Goal: Task Accomplishment & Management: Use online tool/utility

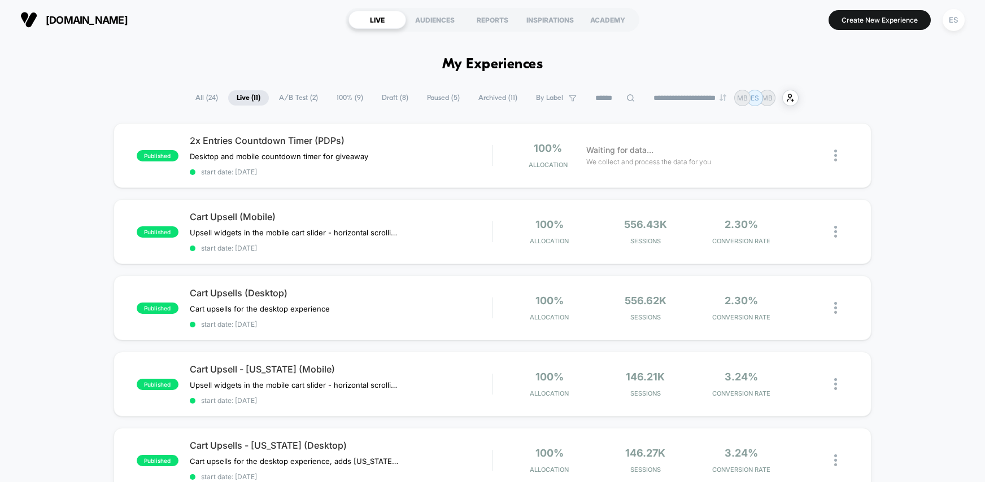
click at [201, 97] on span "All ( 24 )" at bounding box center [207, 97] width 40 height 15
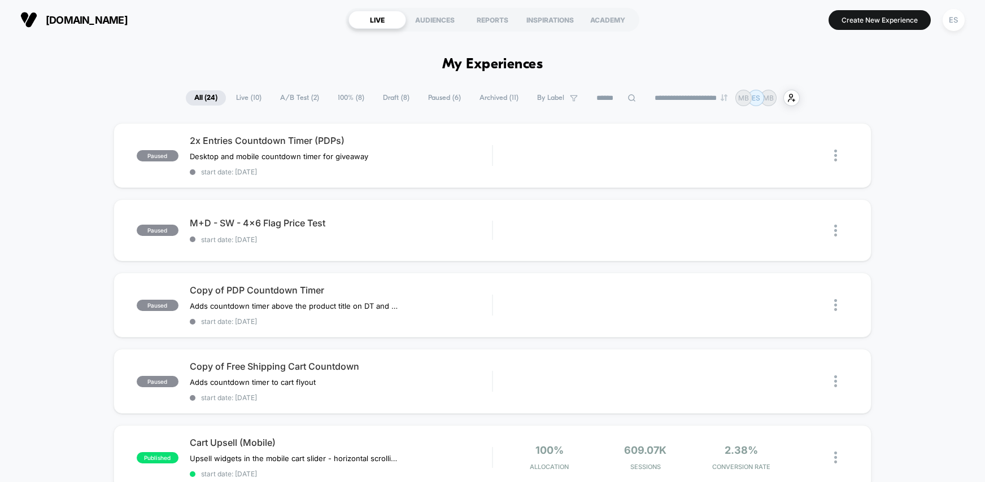
click at [240, 97] on span "Live ( 10 )" at bounding box center [249, 97] width 42 height 15
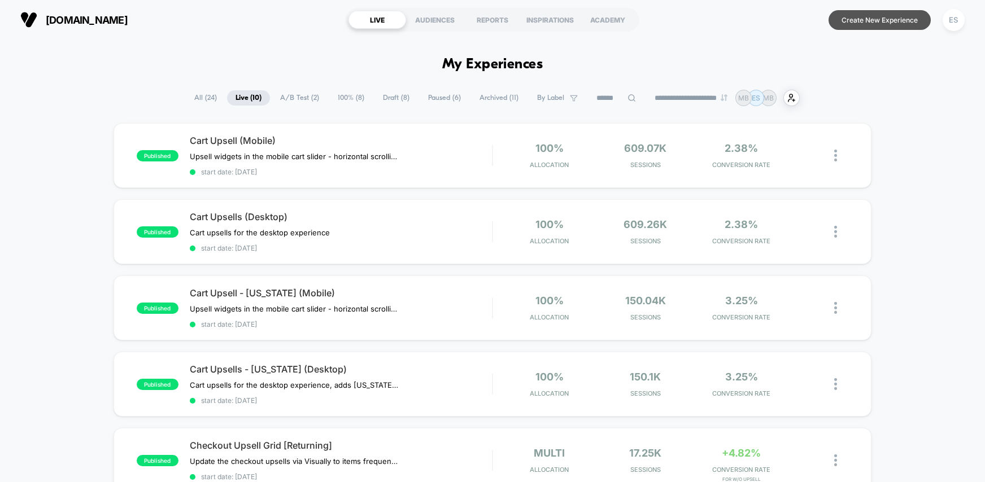
click at [856, 22] on button "Create New Experience" at bounding box center [879, 20] width 102 height 20
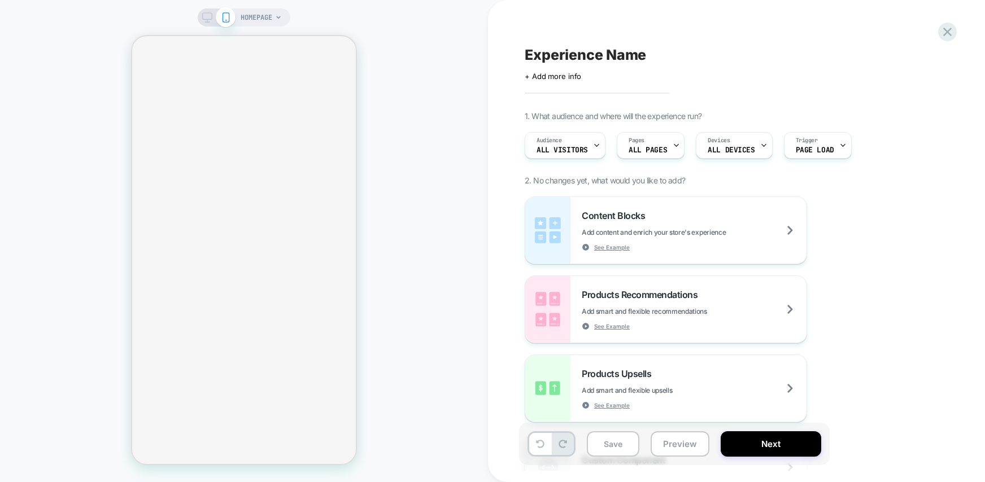
click at [276, 13] on div "HOMEPAGE" at bounding box center [260, 17] width 41 height 18
click at [278, 18] on icon at bounding box center [278, 17] width 7 height 7
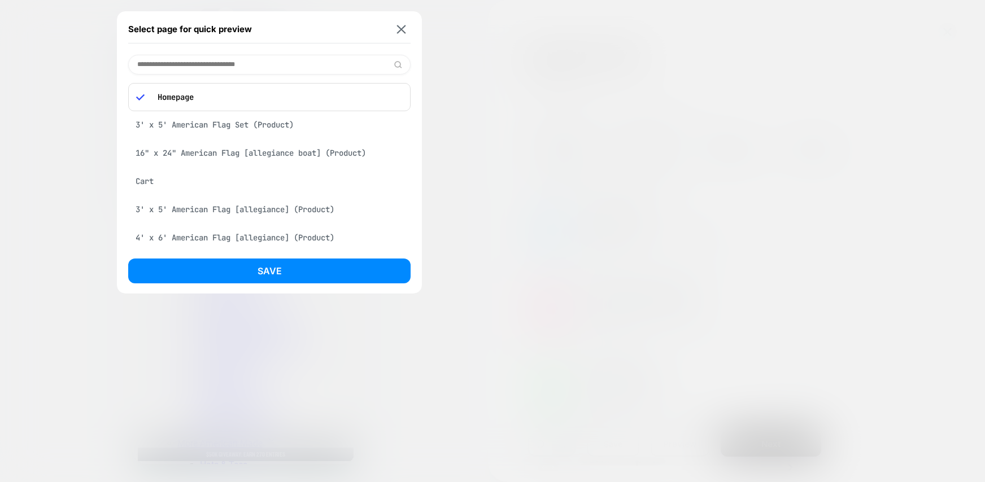
click at [323, 209] on div "3' x 5' American Flag [allegiance] (Product)" at bounding box center [269, 209] width 282 height 21
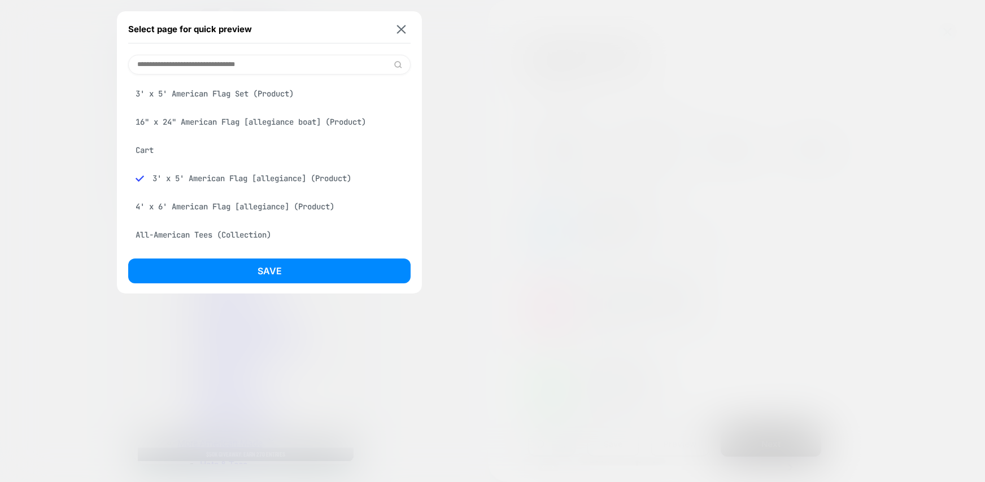
click at [312, 266] on button "Save" at bounding box center [269, 271] width 282 height 25
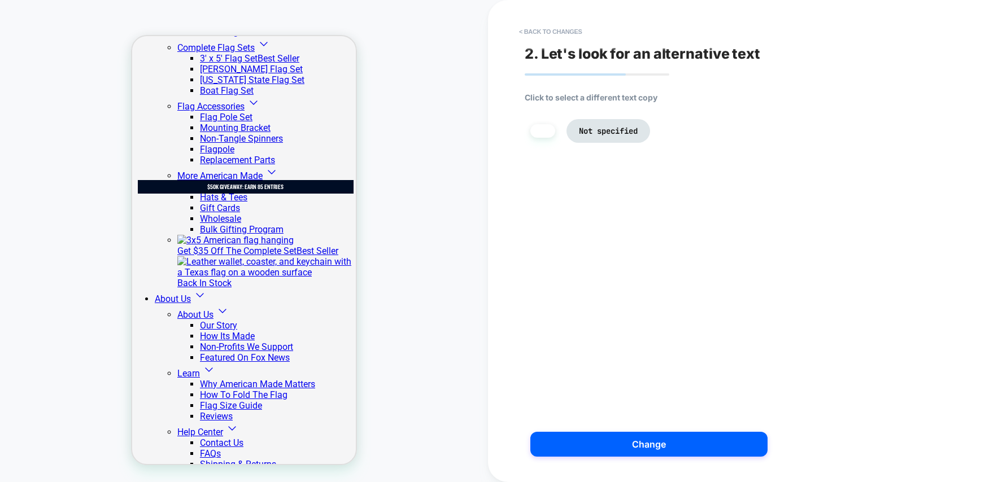
click at [541, 133] on li at bounding box center [542, 131] width 25 height 14
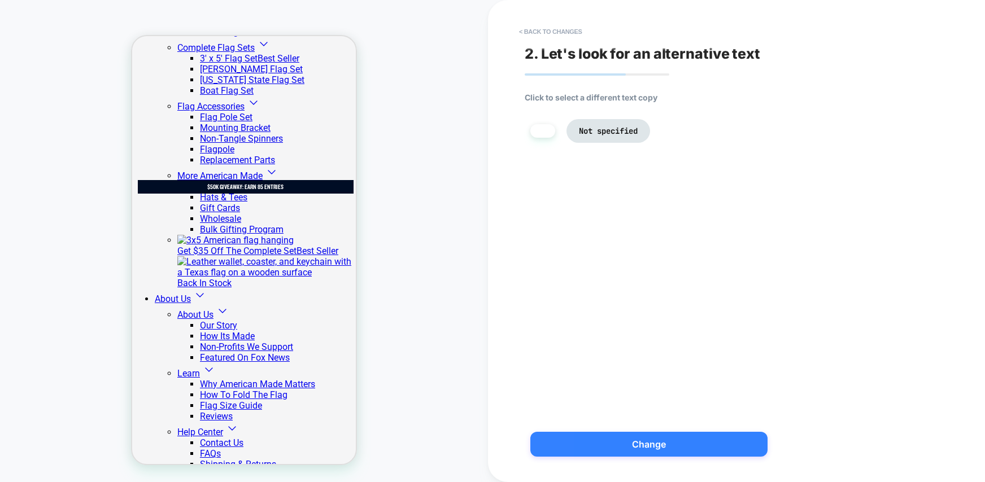
click at [636, 446] on button "Change" at bounding box center [648, 444] width 237 height 25
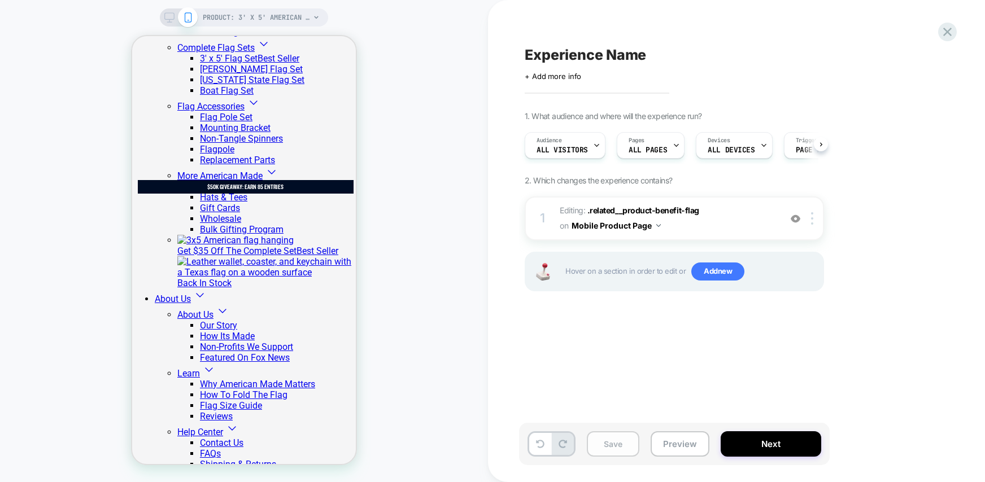
scroll to position [0, 1]
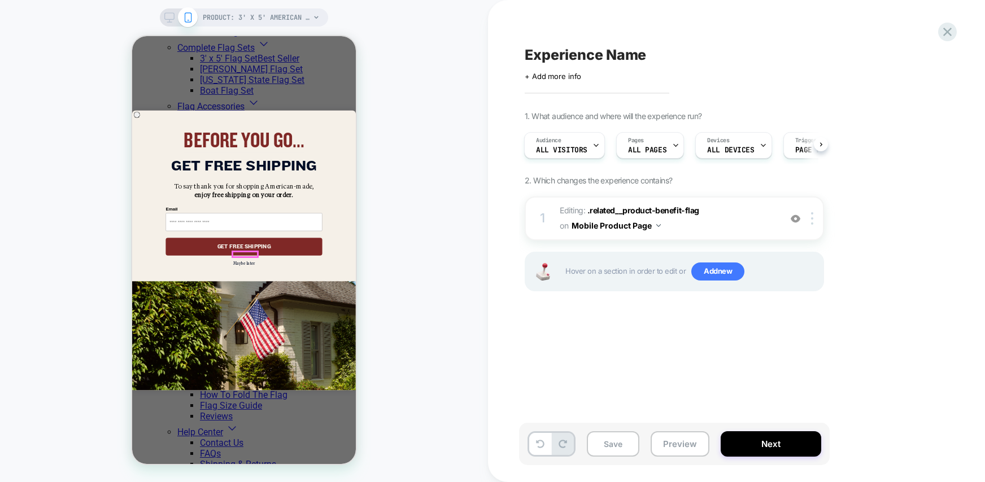
click at [243, 261] on button "Maybe later" at bounding box center [244, 264] width 27 height 6
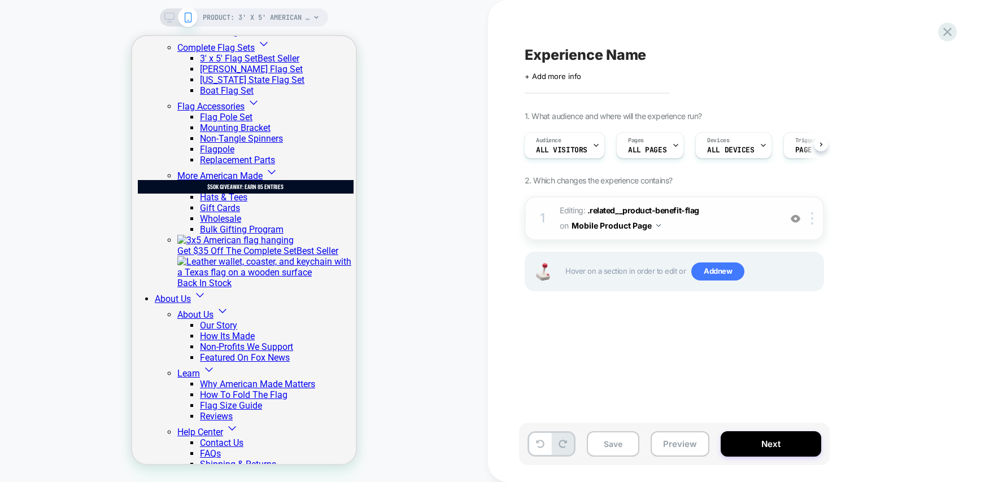
click at [708, 226] on span "Editing : .related__product-benefit-flag .related__product-benefit-flag on Mobi…" at bounding box center [666, 218] width 215 height 30
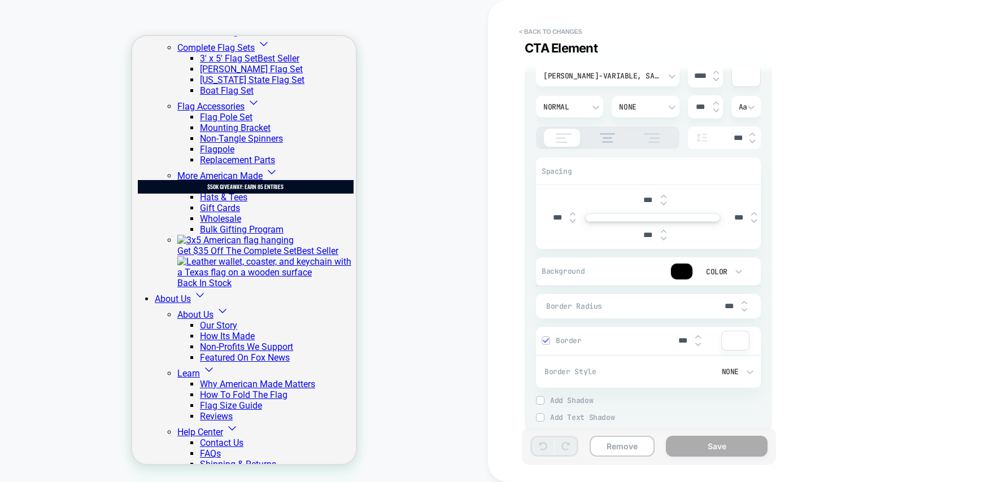
scroll to position [168, 0]
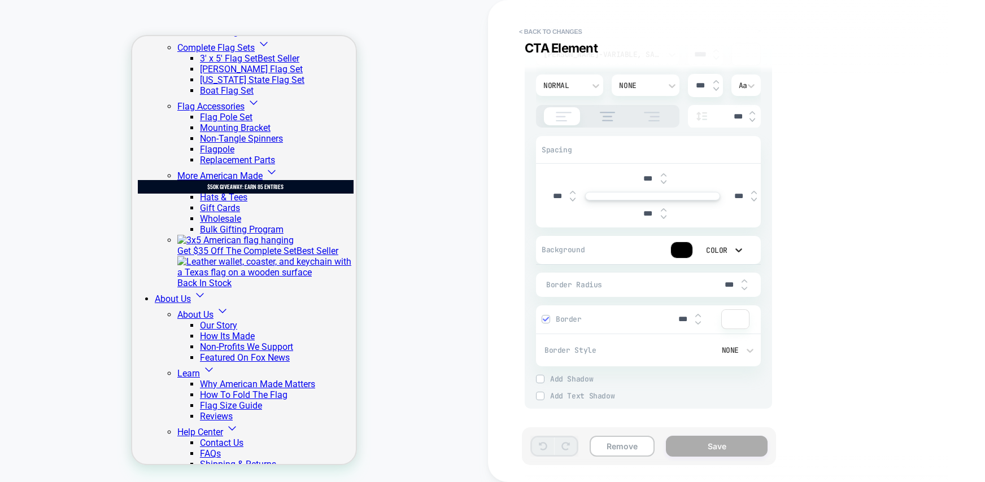
click at [736, 250] on icon at bounding box center [738, 249] width 11 height 11
click at [738, 250] on div at bounding box center [492, 241] width 985 height 482
click at [684, 252] on div at bounding box center [681, 250] width 21 height 16
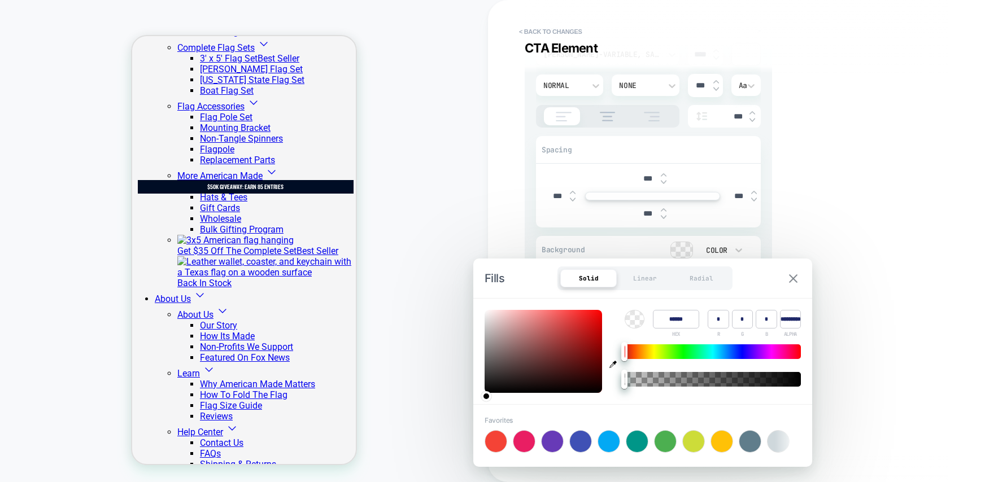
click at [798, 277] on button at bounding box center [792, 279] width 15 height 10
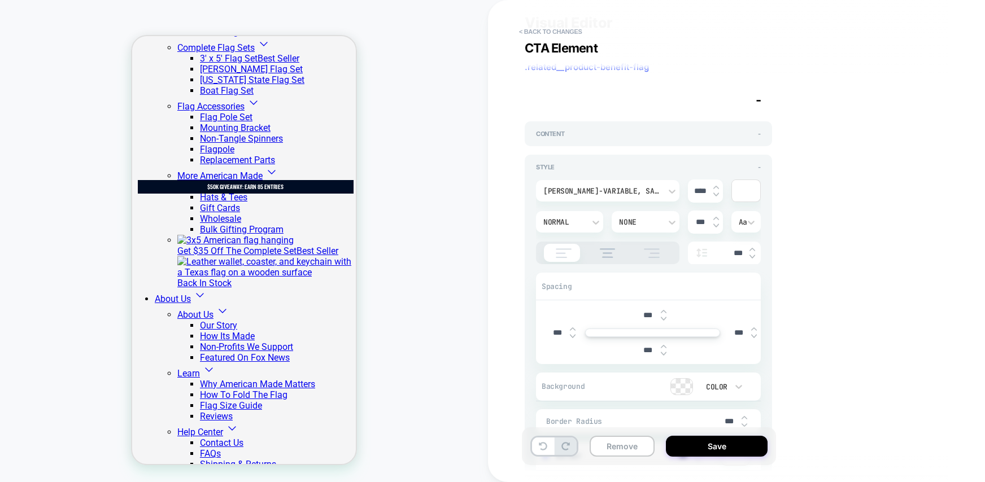
scroll to position [0, 0]
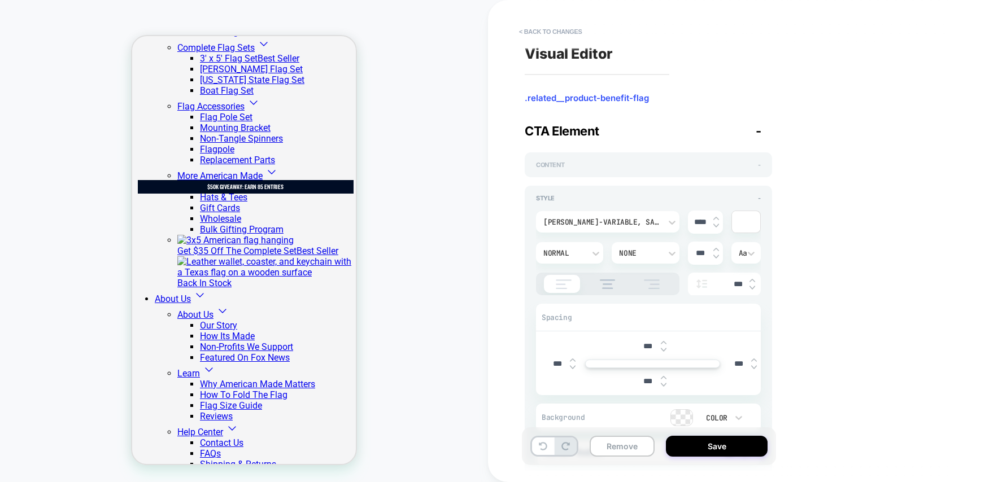
click at [610, 168] on div "Content -" at bounding box center [648, 165] width 225 height 8
click at [554, 165] on span "Content" at bounding box center [550, 165] width 28 height 8
click at [755, 132] on span "-" at bounding box center [758, 131] width 6 height 15
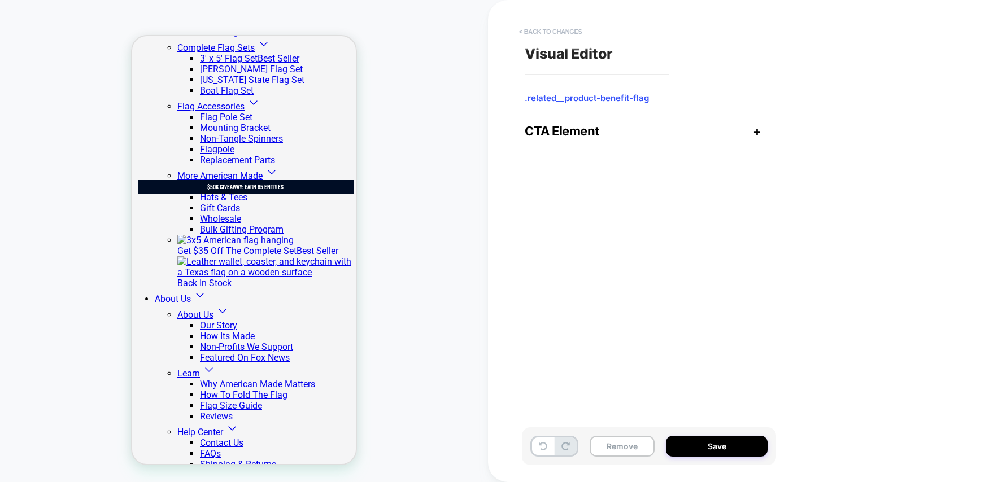
click at [524, 30] on button "< Back to changes" at bounding box center [550, 32] width 75 height 18
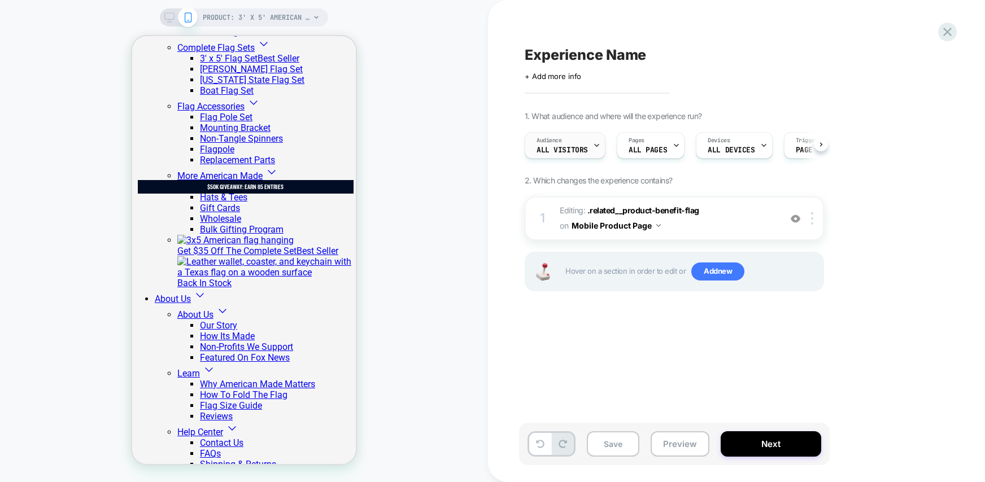
scroll to position [0, 1]
click at [744, 227] on span "Editing : .related__product-benefit-flag .related__product-benefit-flag on Mobi…" at bounding box center [666, 218] width 215 height 30
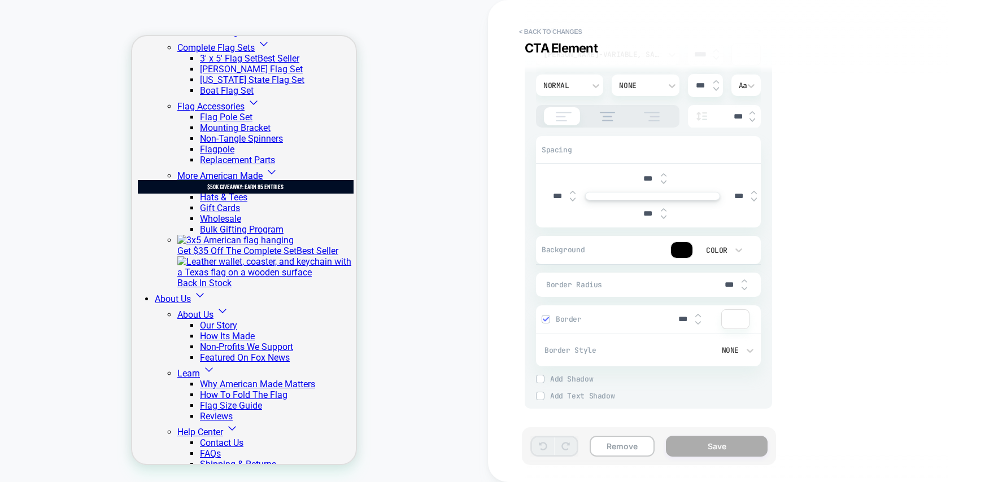
scroll to position [0, 0]
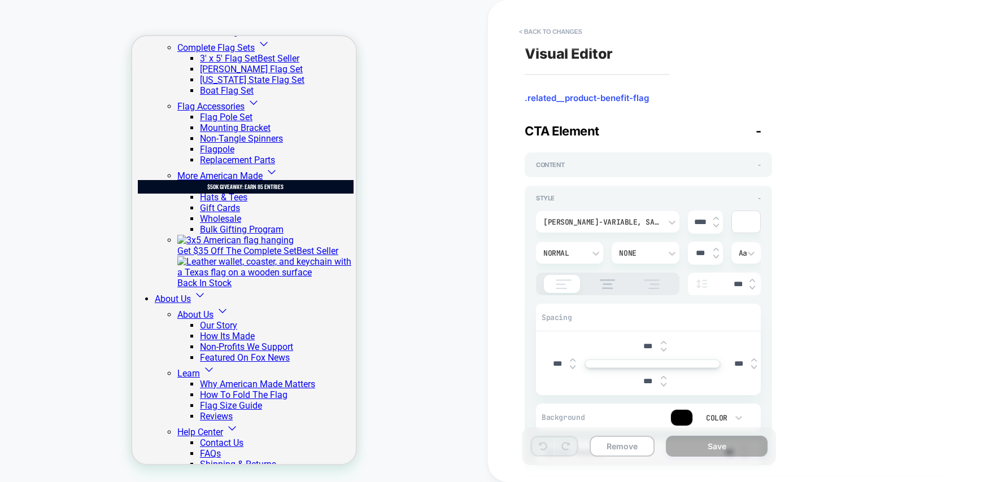
click at [558, 172] on div "Content -" at bounding box center [647, 164] width 247 height 25
click at [555, 166] on span "Content" at bounding box center [550, 165] width 28 height 8
click at [759, 167] on span "+" at bounding box center [758, 165] width 4 height 8
click at [759, 199] on span "-" at bounding box center [759, 198] width 3 height 8
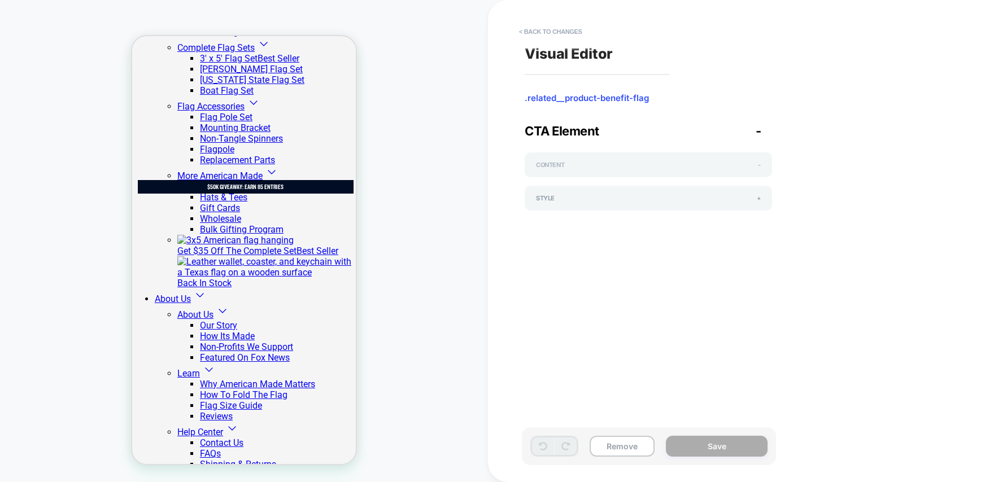
click at [759, 164] on span "-" at bounding box center [759, 165] width 3 height 8
click at [758, 131] on span "-" at bounding box center [758, 131] width 6 height 15
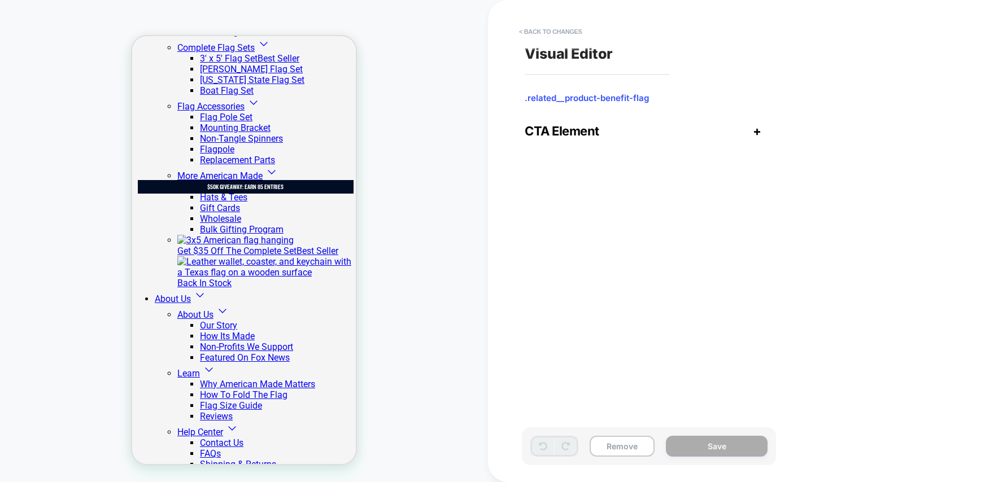
click at [758, 131] on span "+" at bounding box center [757, 131] width 8 height 15
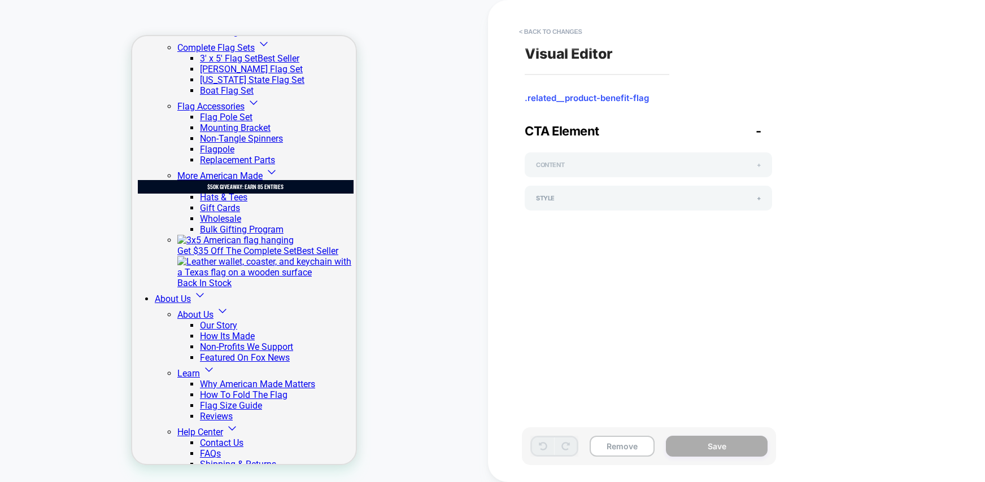
click at [759, 167] on span "+" at bounding box center [758, 165] width 4 height 8
click at [759, 201] on span "+" at bounding box center [758, 198] width 4 height 8
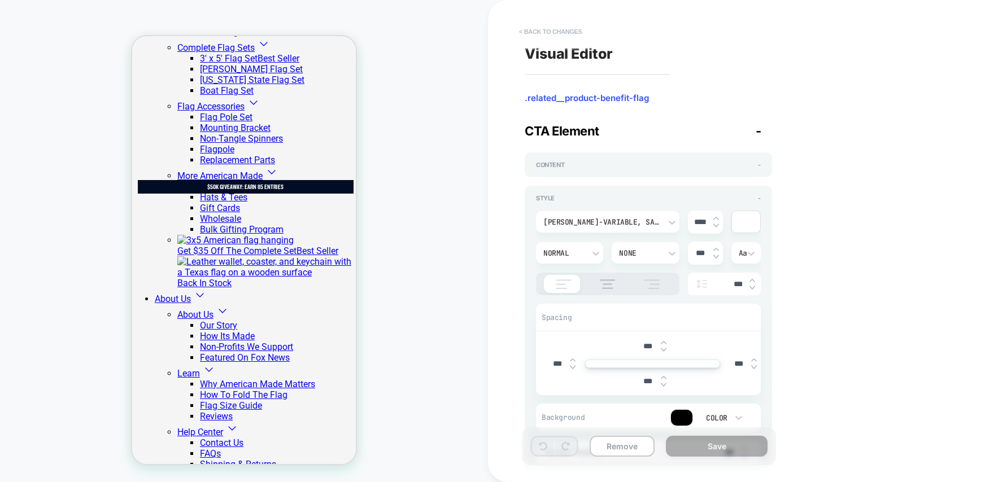
click at [523, 27] on button "< Back to changes" at bounding box center [550, 32] width 75 height 18
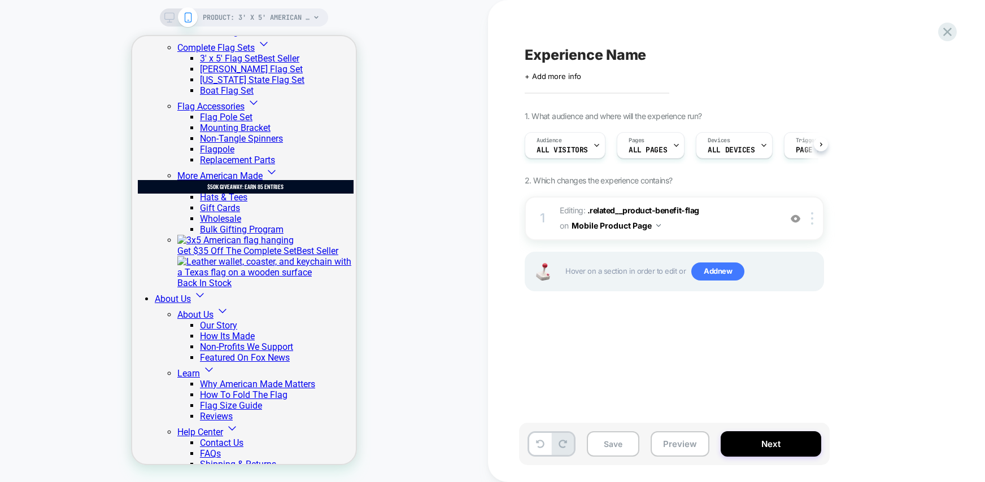
scroll to position [0, 1]
click at [812, 218] on img at bounding box center [812, 218] width 2 height 12
click at [802, 312] on div "Delete" at bounding box center [813, 309] width 100 height 30
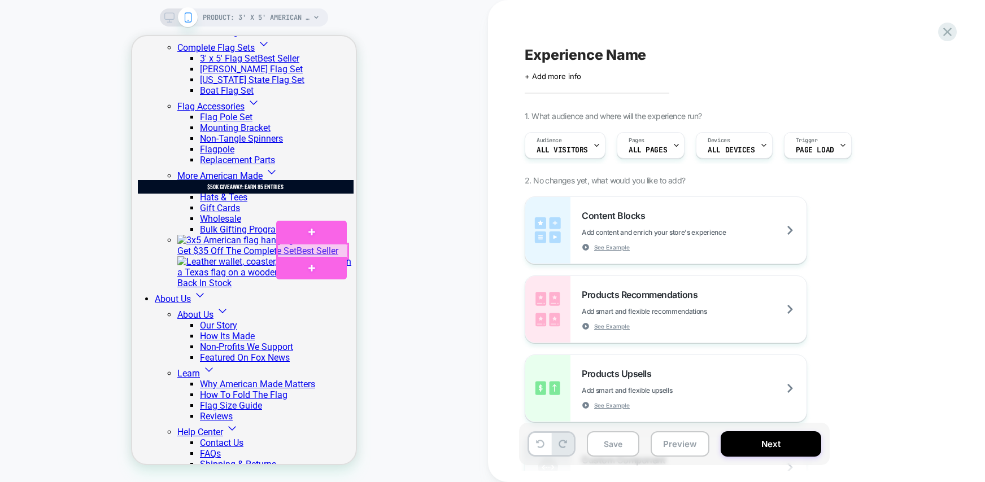
click at [316, 248] on div at bounding box center [312, 251] width 71 height 15
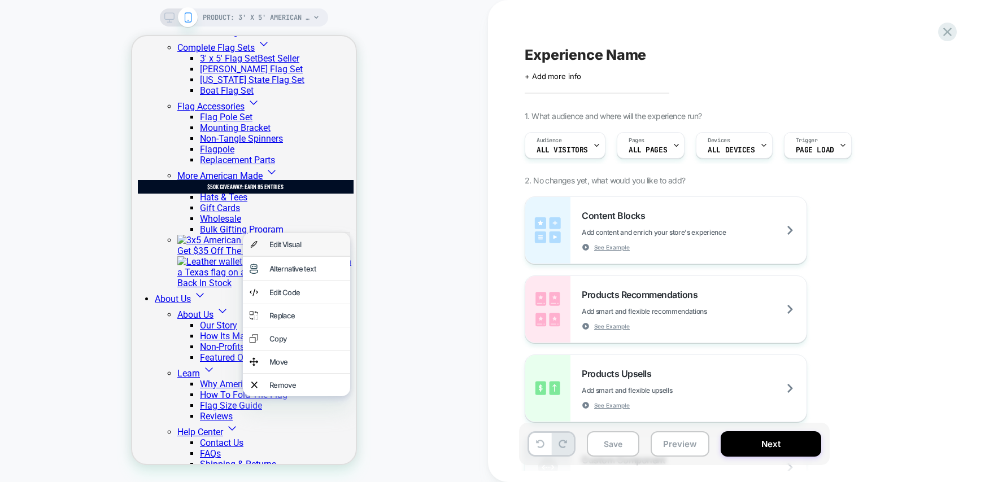
click at [307, 247] on div "Edit Visual" at bounding box center [306, 244] width 74 height 9
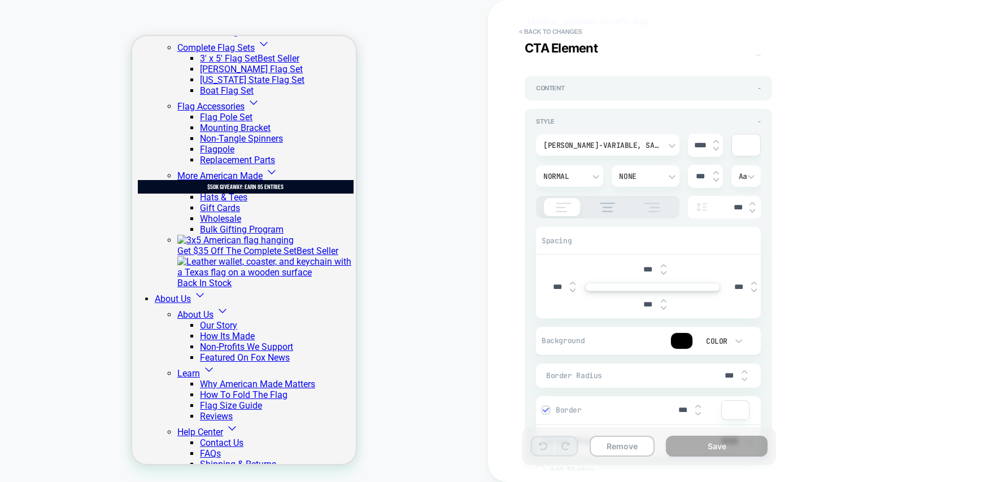
scroll to position [11, 0]
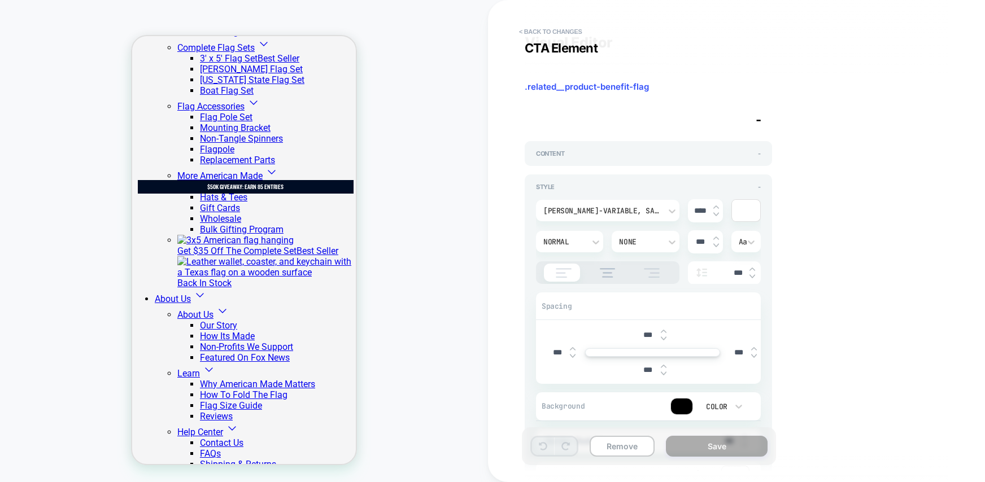
click at [687, 410] on div at bounding box center [681, 407] width 21 height 16
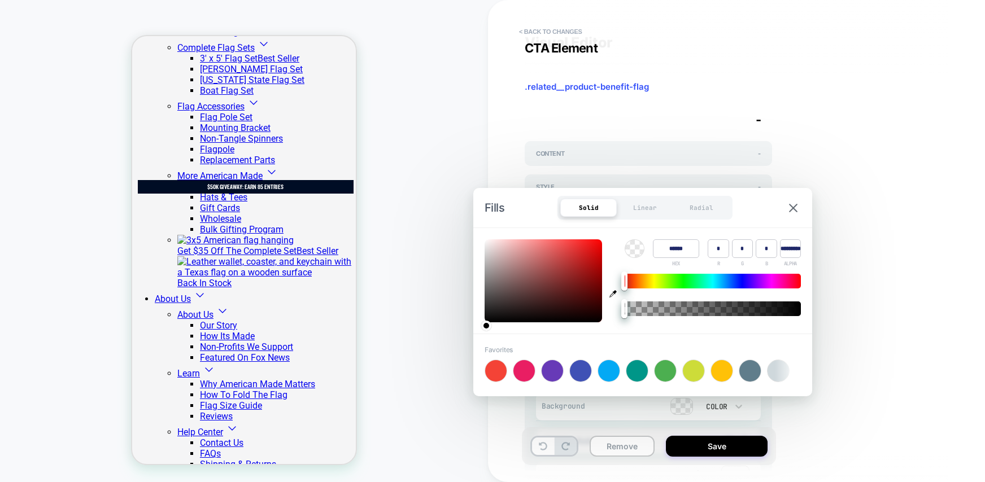
type input "******"
type input "***"
type input "**"
click at [596, 242] on div at bounding box center [542, 280] width 117 height 83
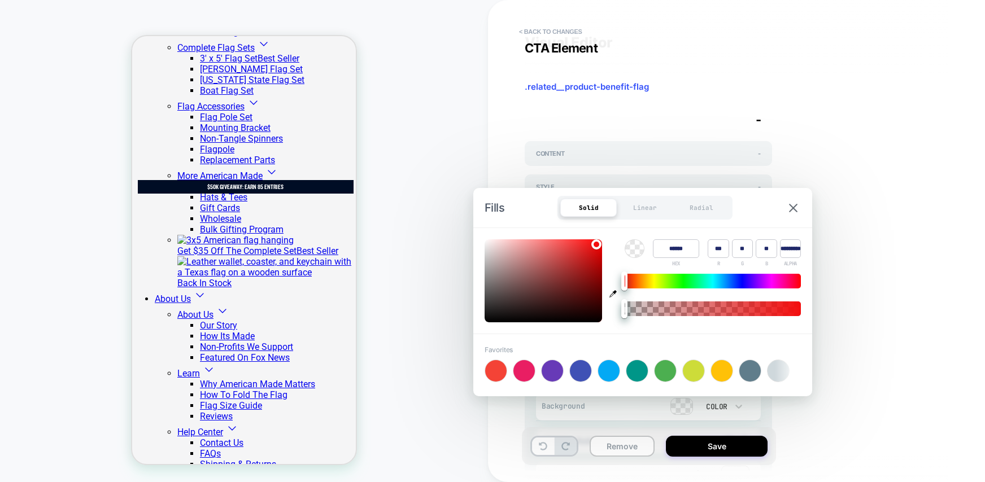
click at [842, 409] on div "Visual Editor .related__product-benefit-flag CTA Element - Content - Style - [P…" at bounding box center [730, 241] width 423 height 460
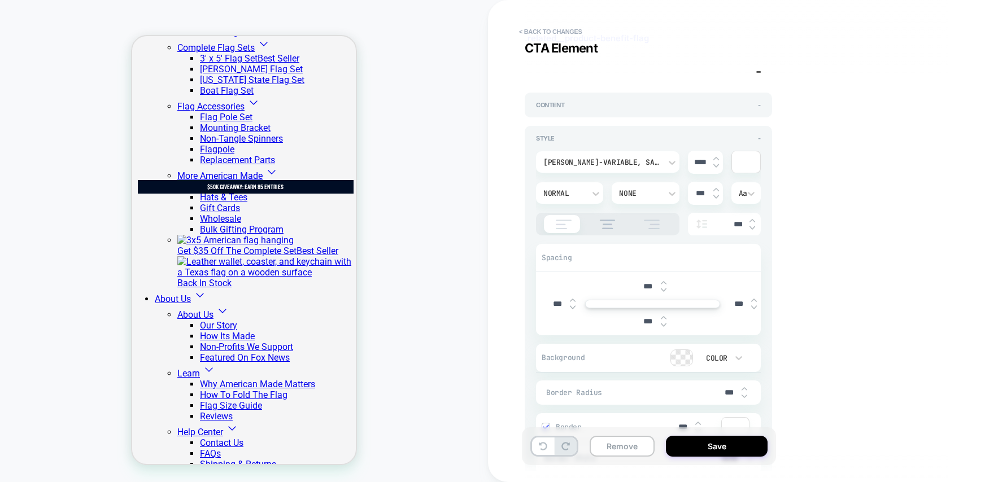
scroll to position [0, 0]
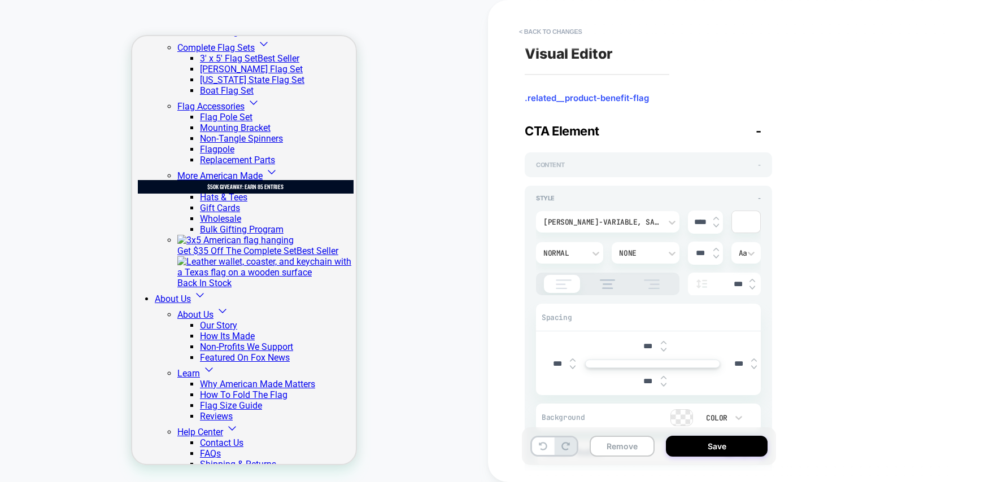
click at [631, 163] on div "Content -" at bounding box center [648, 165] width 225 height 8
click at [760, 197] on div "Style - [PERSON_NAME]-variable, sans-serif, sans-serif **** Normal None *** Aa …" at bounding box center [647, 381] width 247 height 391
click at [759, 198] on span "-" at bounding box center [759, 198] width 3 height 8
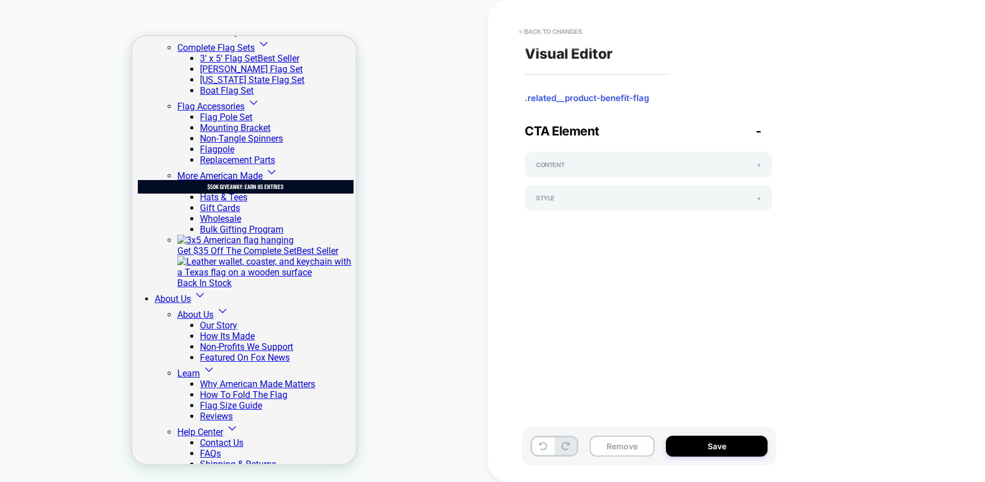
click at [597, 99] on span ".related__product-benefit-flag" at bounding box center [647, 98] width 247 height 11
click at [524, 32] on button "< Back to changes" at bounding box center [550, 32] width 75 height 18
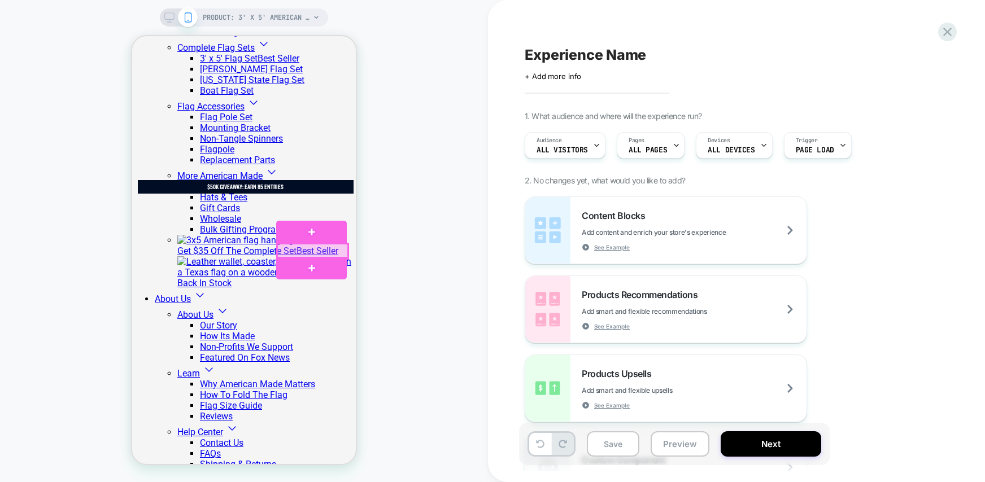
click at [308, 248] on div at bounding box center [312, 251] width 71 height 15
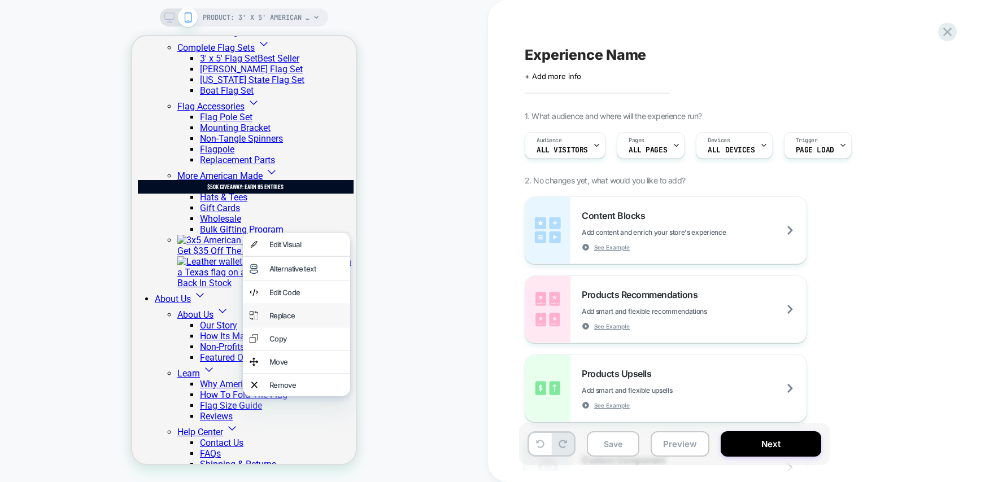
click at [292, 320] on div "Replace" at bounding box center [306, 315] width 74 height 9
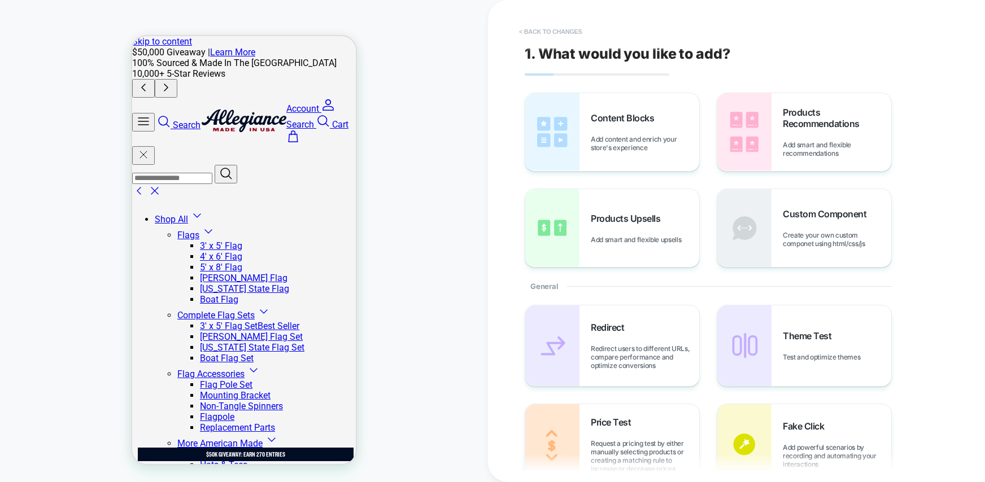
click at [534, 30] on button "< Back to changes" at bounding box center [550, 32] width 75 height 18
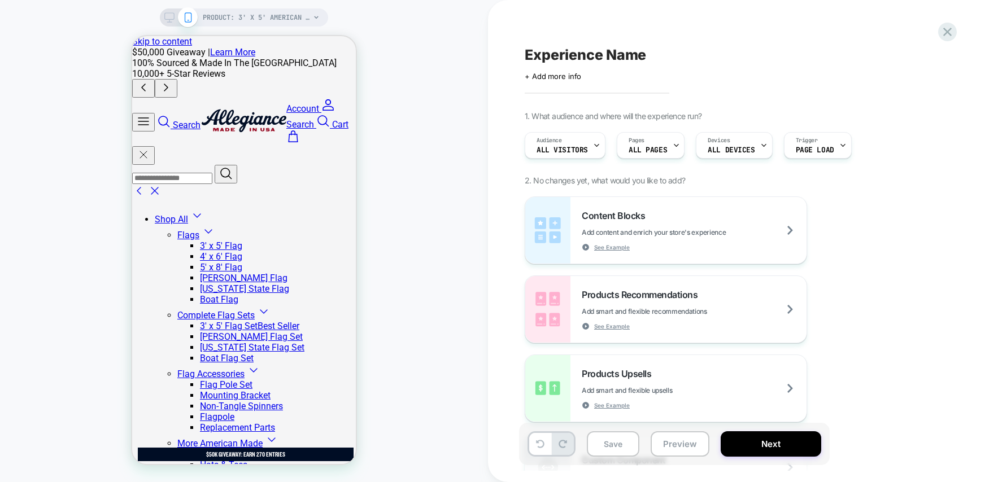
click at [312, 15] on div "PRODUCT: 3' x 5' American Flag [allegiance]" at bounding box center [261, 17] width 117 height 18
click at [235, 20] on span "PRODUCT: 3' x 5' American Flag [allegiance]" at bounding box center [256, 17] width 107 height 18
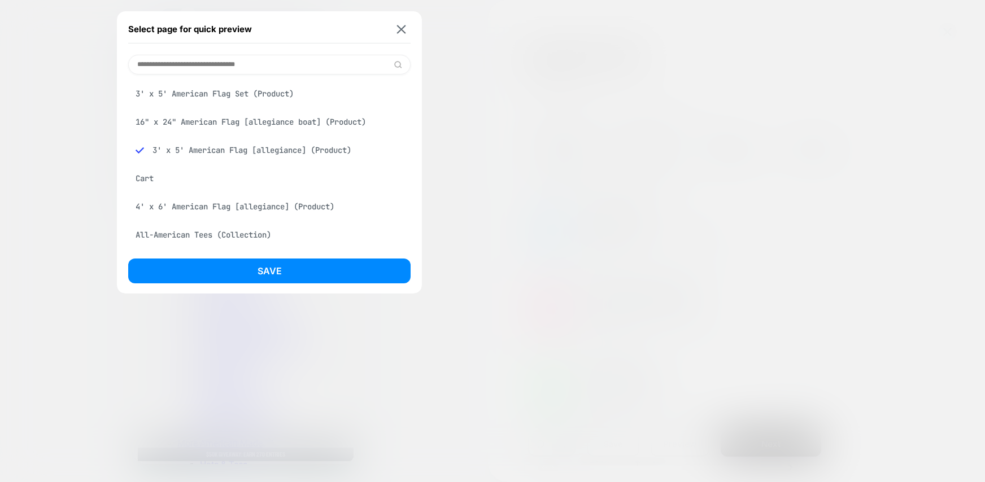
click at [242, 150] on div "3' x 5' American Flag [allegiance] (Product)" at bounding box center [269, 149] width 282 height 21
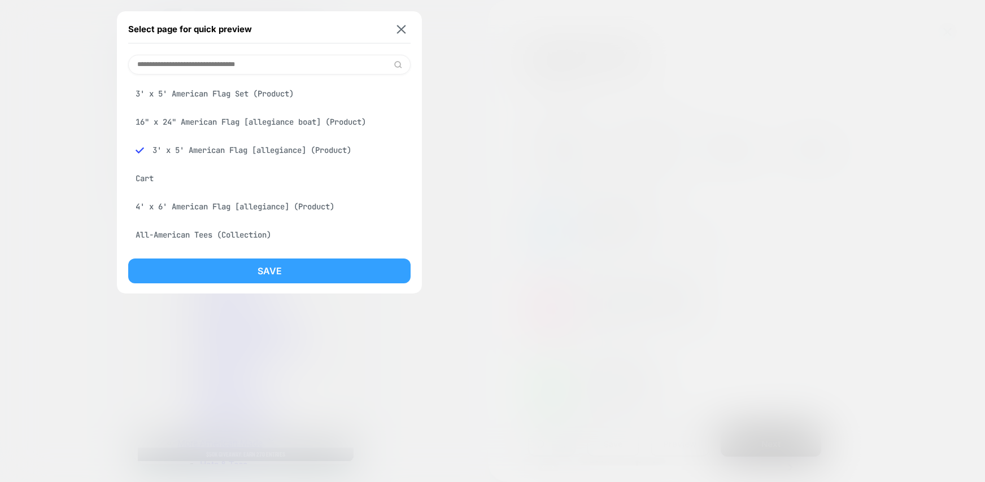
click at [279, 277] on button "Save" at bounding box center [269, 271] width 282 height 25
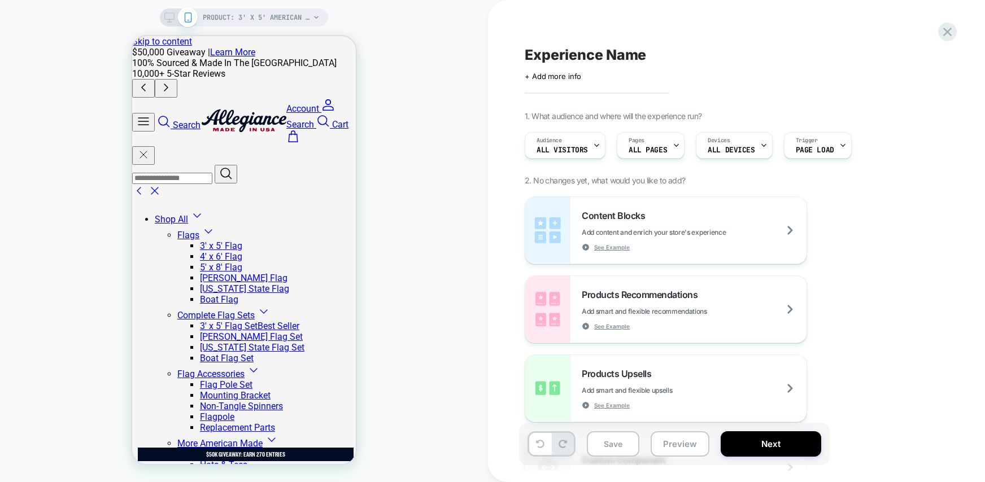
click at [165, 11] on div "PRODUCT: 3' x 5' American Flag [allegiance]" at bounding box center [244, 17] width 168 height 18
click at [167, 16] on icon at bounding box center [169, 17] width 10 height 10
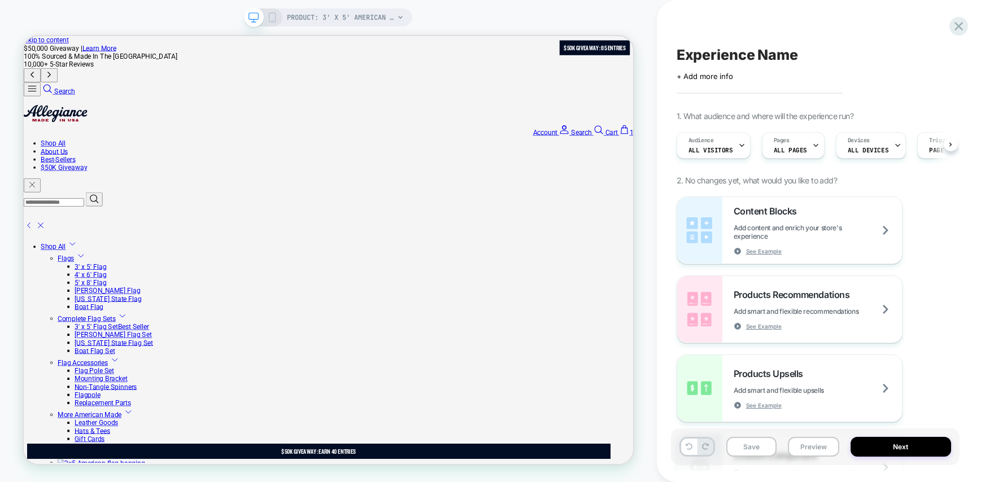
scroll to position [0, 1]
click at [768, 286] on div at bounding box center [773, 287] width 71 height 15
click at [765, 334] on div "Alternative text" at bounding box center [788, 329] width 69 height 11
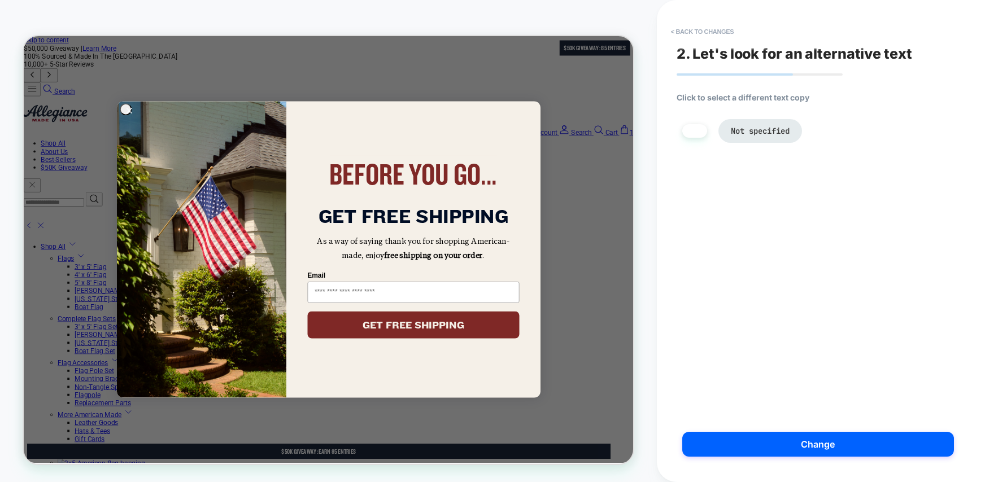
click at [766, 126] on span "Not specified" at bounding box center [759, 131] width 59 height 10
drag, startPoint x: 160, startPoint y: 133, endPoint x: 170, endPoint y: 134, distance: 10.2
click at [160, 133] on icon "Close dialog" at bounding box center [164, 136] width 16 height 16
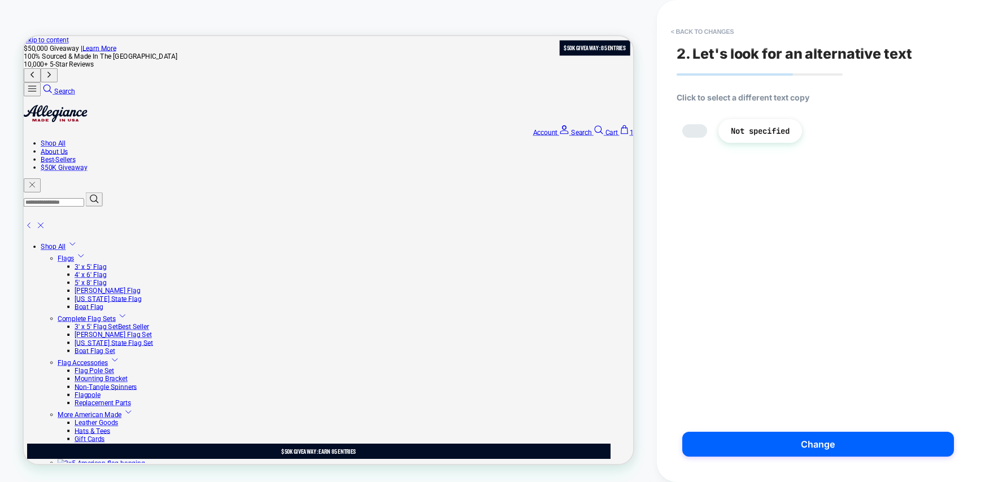
click at [702, 133] on li at bounding box center [694, 131] width 25 height 14
click at [741, 128] on span "Not specified" at bounding box center [759, 131] width 59 height 10
click at [694, 130] on li at bounding box center [694, 131] width 25 height 14
click at [741, 133] on span "Not specified" at bounding box center [759, 131] width 59 height 10
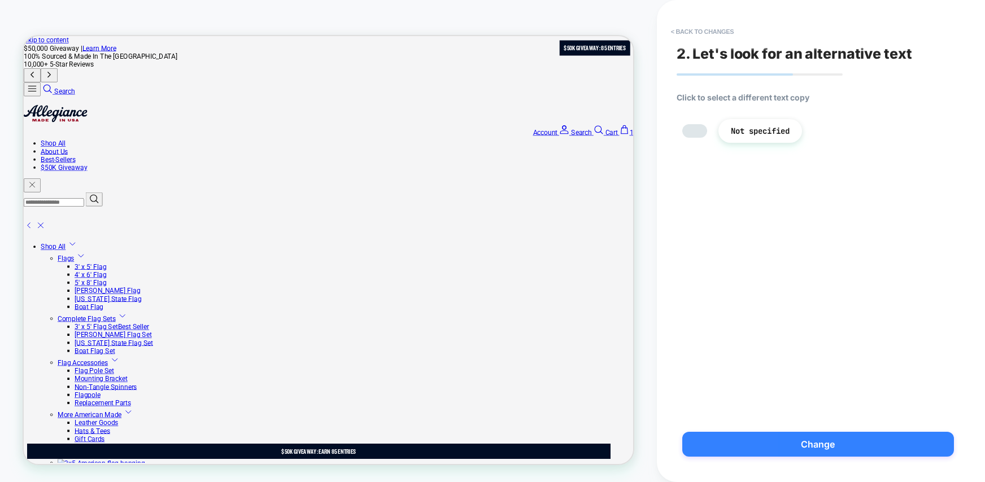
click at [810, 448] on button "Change" at bounding box center [818, 444] width 272 height 25
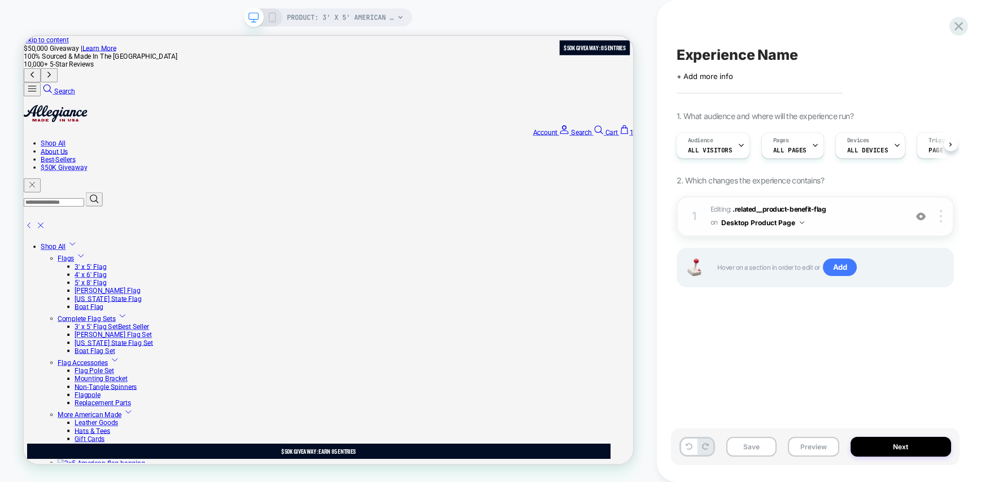
click at [829, 221] on span "Editing : .related__product-benefit-flag .related__product-benefit-flag on Desk…" at bounding box center [805, 216] width 190 height 27
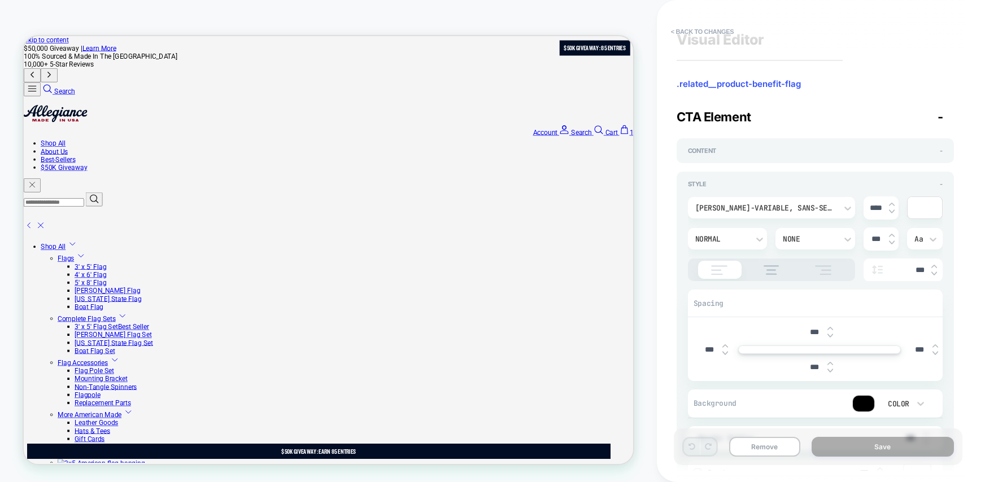
scroll to position [0, 0]
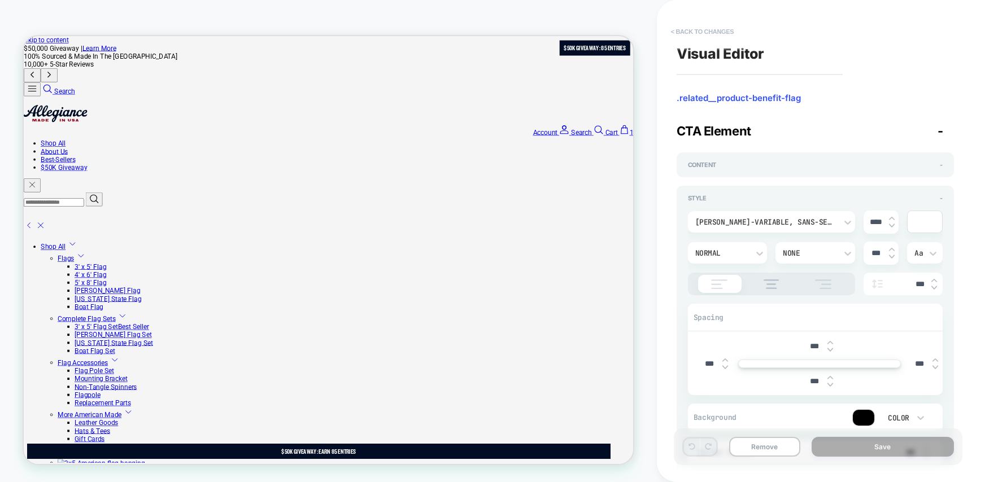
click at [686, 33] on button "< Back to changes" at bounding box center [702, 32] width 75 height 18
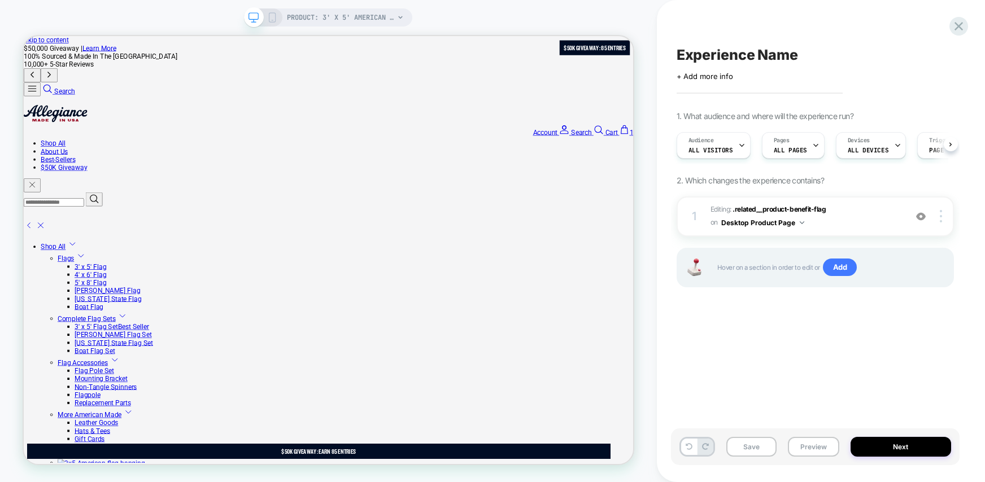
scroll to position [0, 1]
click at [690, 440] on button at bounding box center [689, 447] width 16 height 16
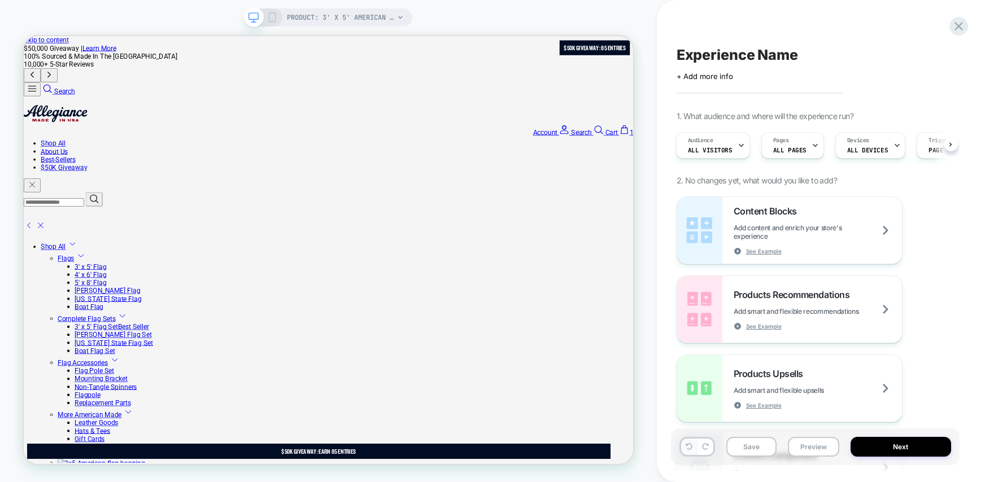
click at [689, 448] on icon at bounding box center [688, 446] width 7 height 7
click at [688, 448] on icon at bounding box center [688, 446] width 7 height 7
click at [955, 27] on icon at bounding box center [958, 26] width 15 height 15
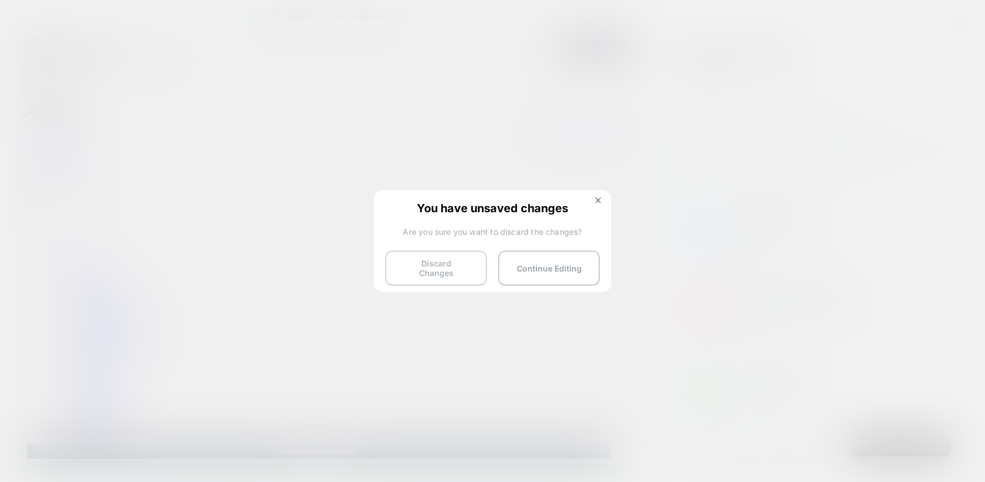
click at [437, 273] on button "Discard Changes" at bounding box center [436, 268] width 102 height 35
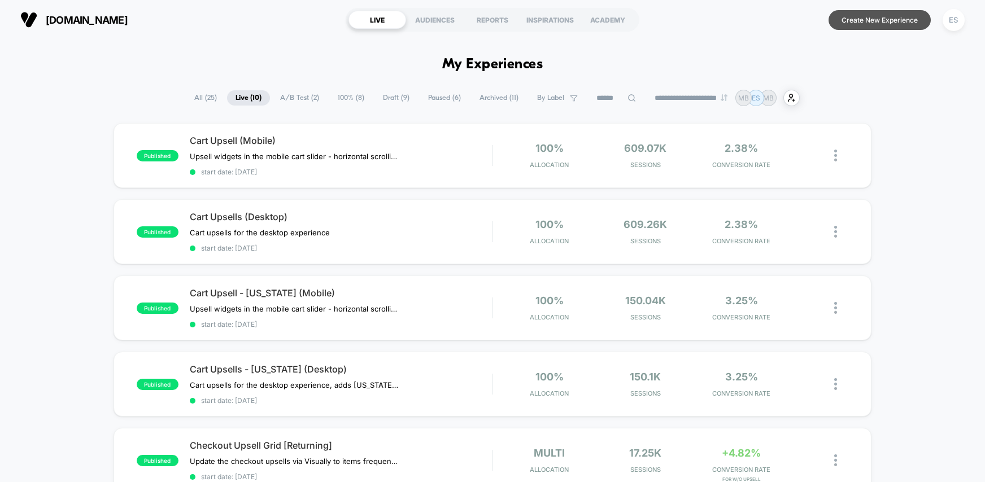
click at [859, 20] on button "Create New Experience" at bounding box center [879, 20] width 102 height 20
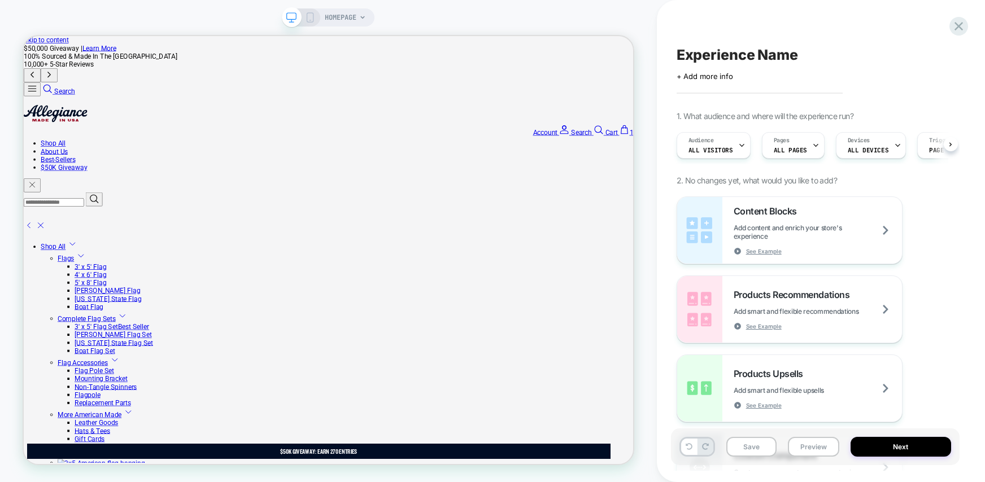
scroll to position [0, 1]
